Goal: Task Accomplishment & Management: Manage account settings

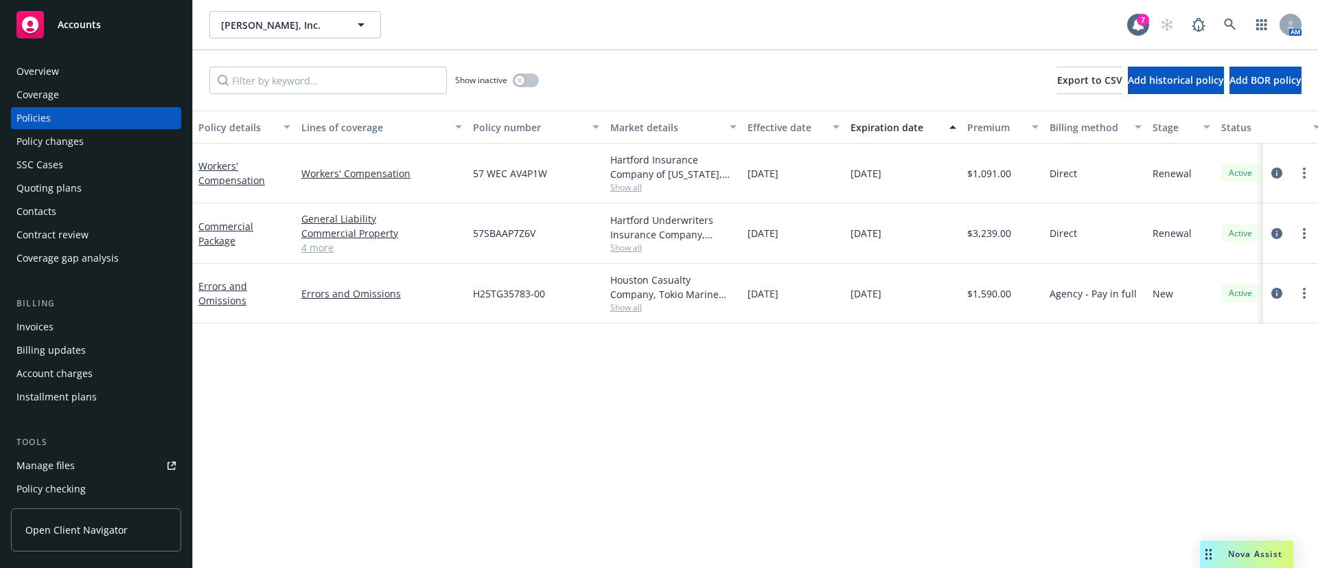
click at [505, 297] on span "H25TG35783-00" at bounding box center [509, 293] width 72 height 14
copy span "H25TG35783-00"
drag, startPoint x: 250, startPoint y: 310, endPoint x: 195, endPoint y: 285, distance: 60.2
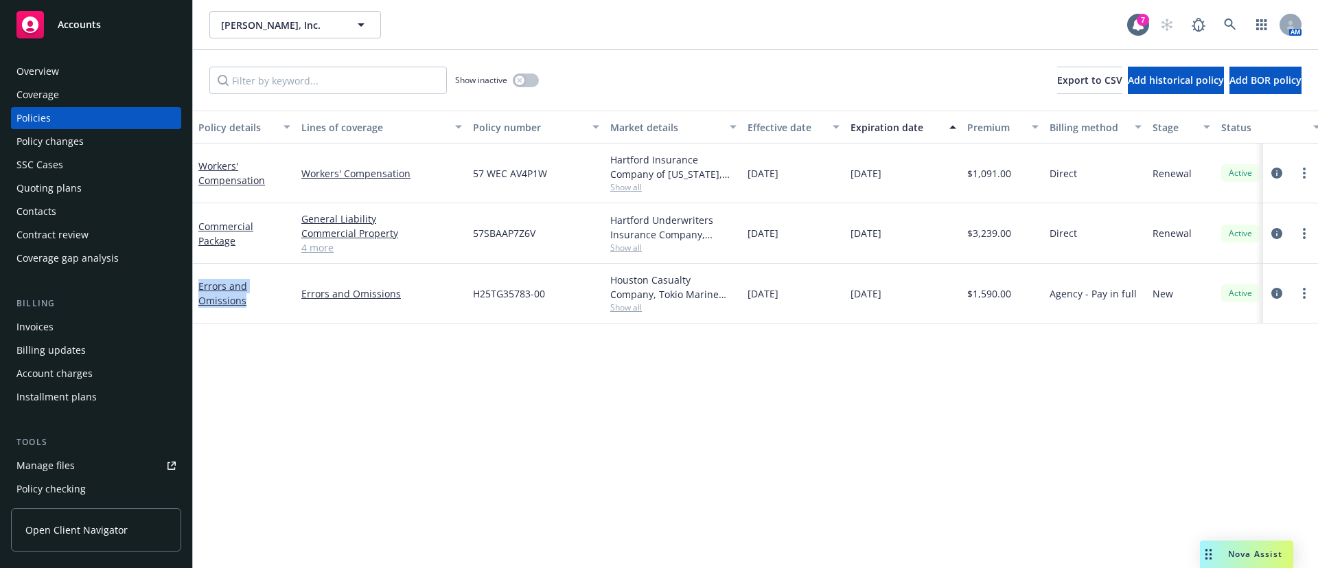
click at [195, 285] on div "Errors and Omissions" at bounding box center [244, 294] width 103 height 60
click at [630, 312] on span "Show all" at bounding box center [673, 307] width 126 height 12
click at [490, 457] on span "CRC Group" at bounding box center [598, 455] width 253 height 14
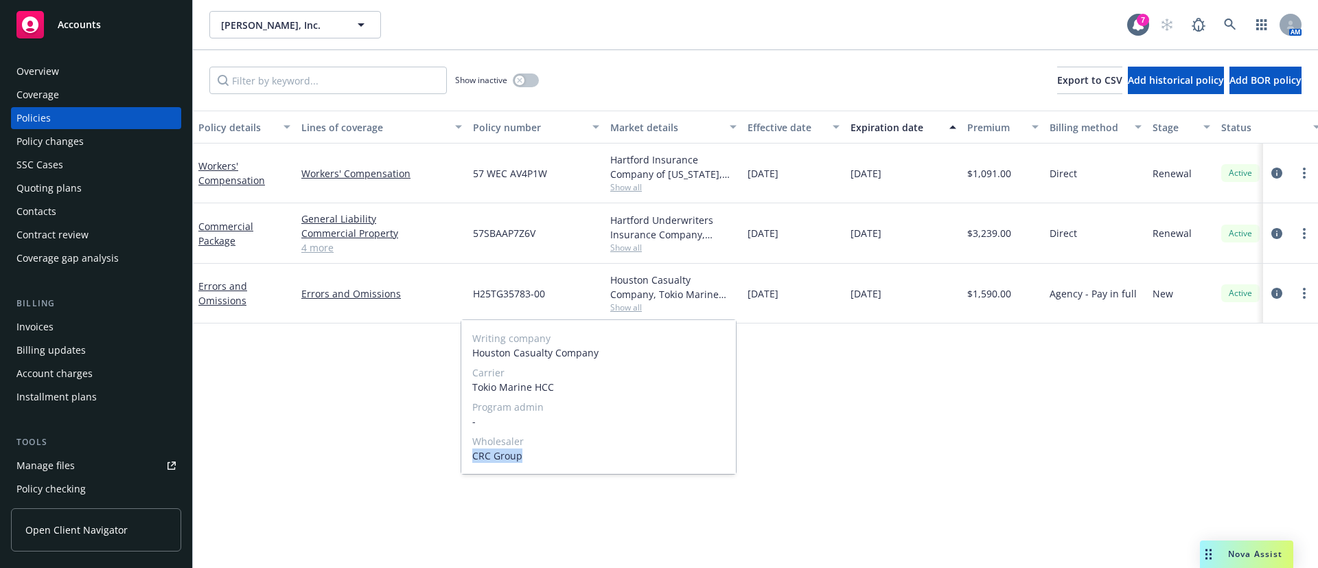
copy span "CRC Group"
click at [523, 89] on div "Show inactive" at bounding box center [497, 80] width 84 height 27
click at [526, 81] on button "button" at bounding box center [526, 80] width 26 height 14
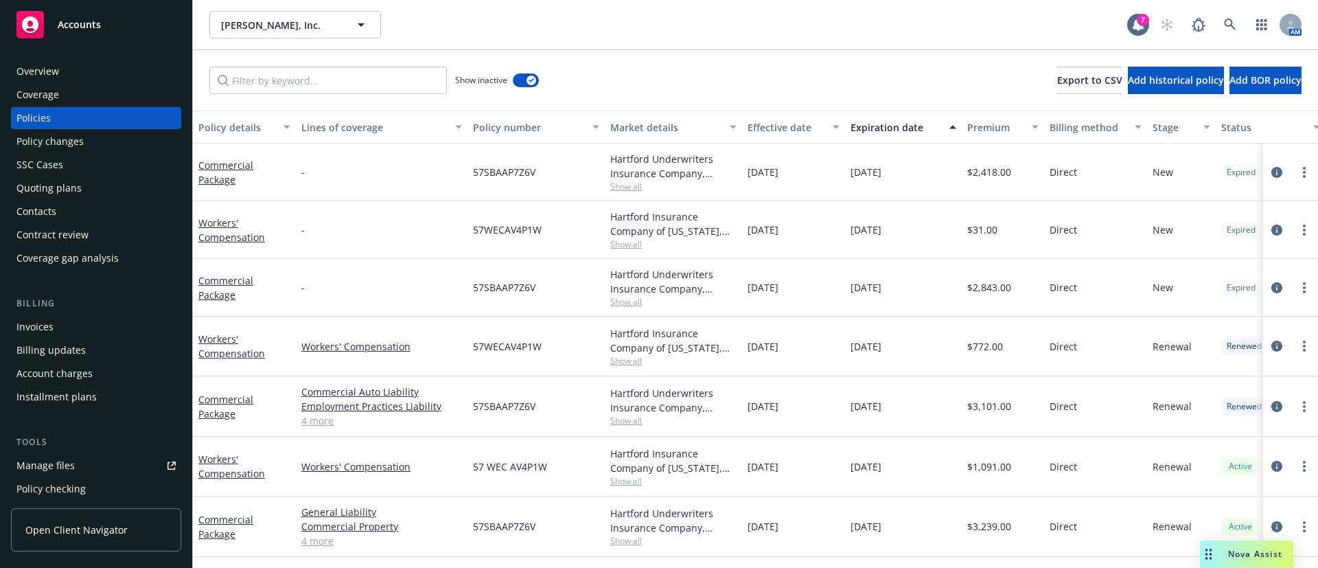
click at [899, 132] on div "Expiration date" at bounding box center [896, 127] width 91 height 14
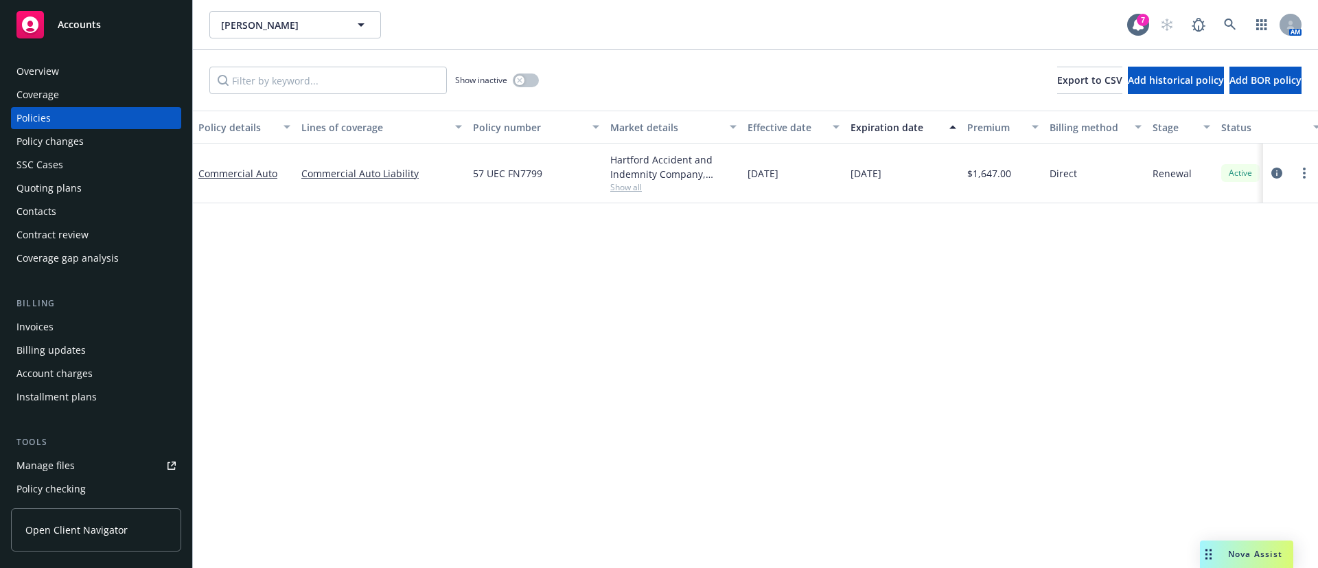
click at [504, 178] on span "57 UEC FN7799" at bounding box center [507, 173] width 69 height 14
copy span "57 UEC FN7799"
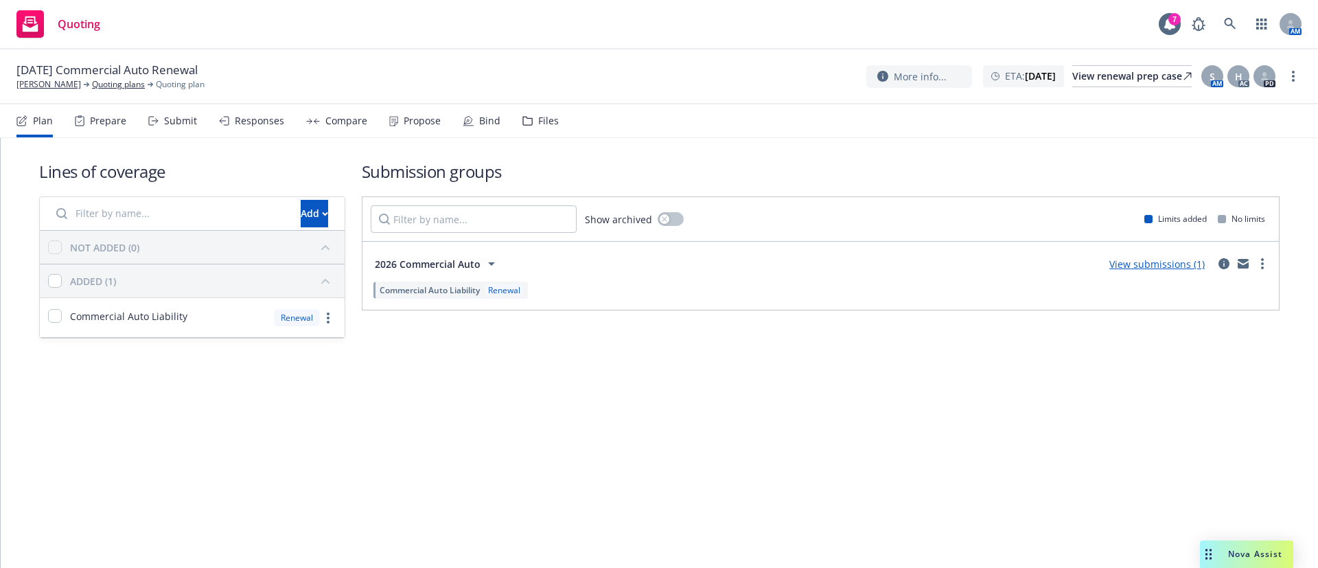
click at [1290, 84] on div "More info... ETA : January 12, 2026 View renewal prep case S AM H AC PD" at bounding box center [1083, 76] width 435 height 25
click at [1291, 78] on link "more" at bounding box center [1293, 76] width 16 height 16
click at [1216, 178] on link "Archive quoting plan" at bounding box center [1224, 186] width 153 height 27
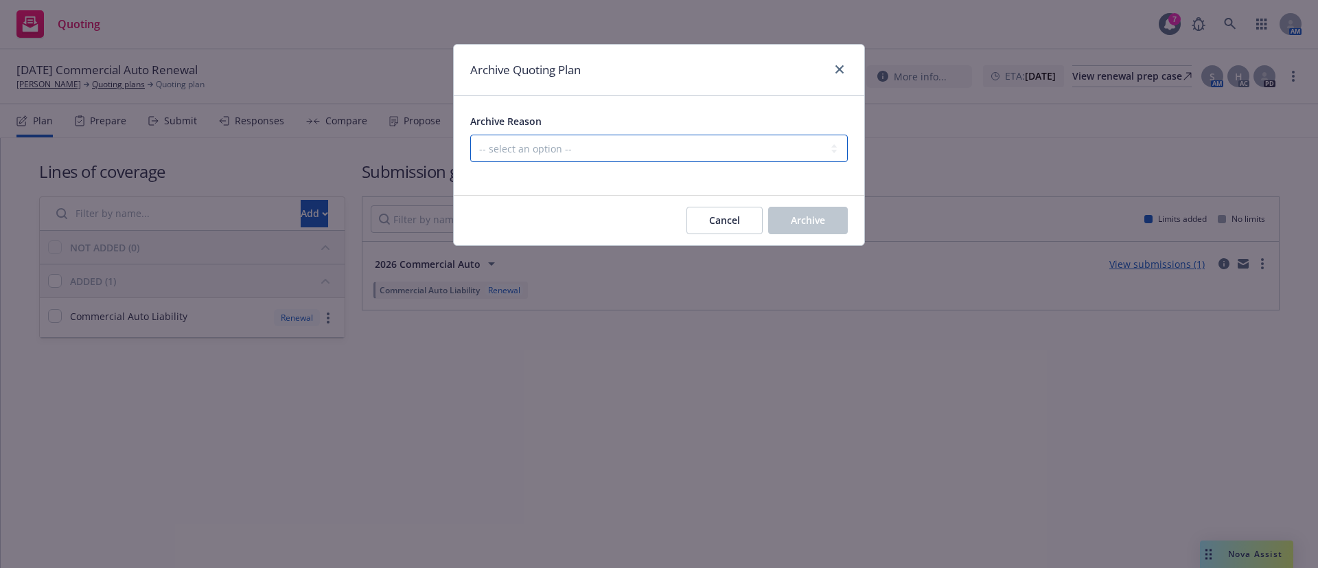
click at [765, 137] on select "-- select an option -- All policies in this renewal plan are auto-renewed Creat…" at bounding box center [659, 148] width 378 height 27
select select "ARCHIVED_RENEWAL_POLICY_AUTO_RENEWED"
click at [470, 135] on select "-- select an option -- All policies in this renewal plan are auto-renewed Creat…" at bounding box center [659, 148] width 378 height 27
click at [818, 218] on span "Archive" at bounding box center [808, 220] width 34 height 13
